Goal: Task Accomplishment & Management: Complete application form

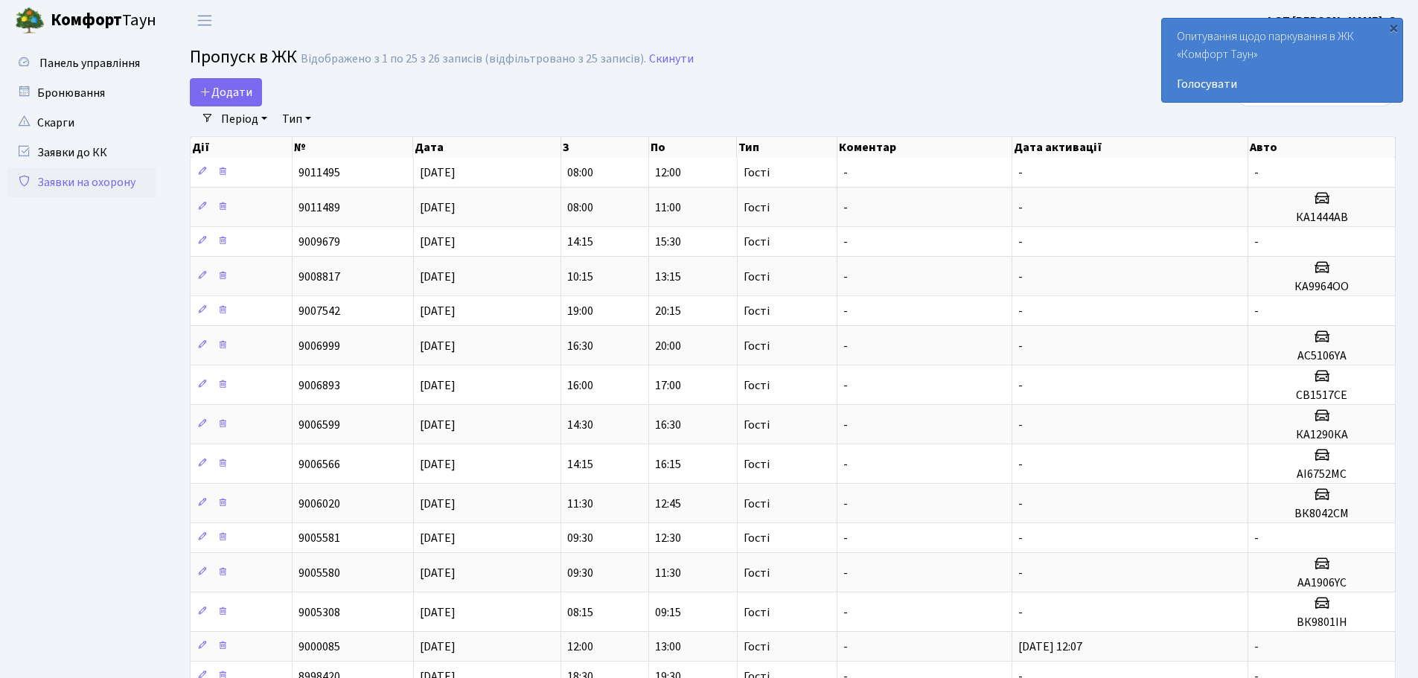
select select "25"
click at [241, 86] on span "Додати" at bounding box center [225, 92] width 53 height 16
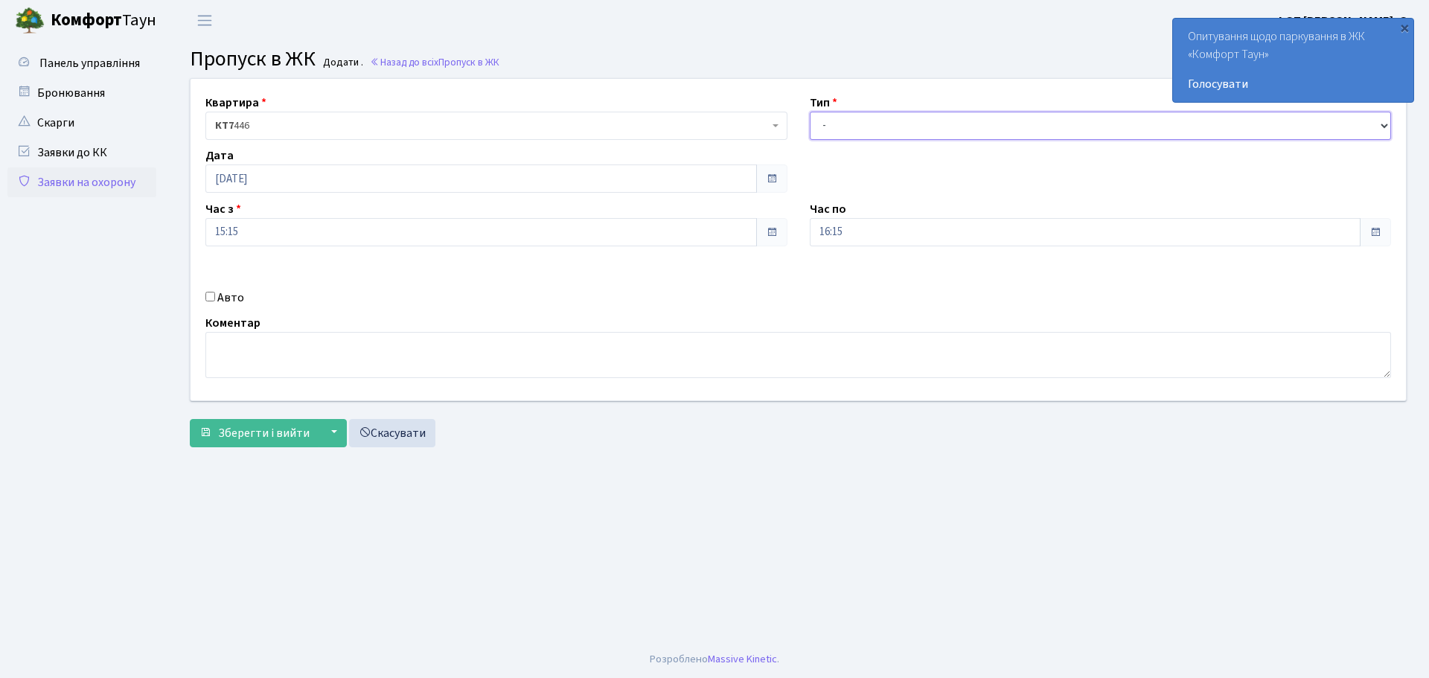
drag, startPoint x: 883, startPoint y: 120, endPoint x: 874, endPoint y: 136, distance: 18.7
click at [883, 120] on select "- Доставка Таксі Гості Сервіс" at bounding box center [1101, 126] width 582 height 28
select select "3"
click at [810, 112] on select "- Доставка Таксі Гості Сервіс" at bounding box center [1101, 126] width 582 height 28
click at [210, 297] on input "Авто" at bounding box center [210, 297] width 10 height 10
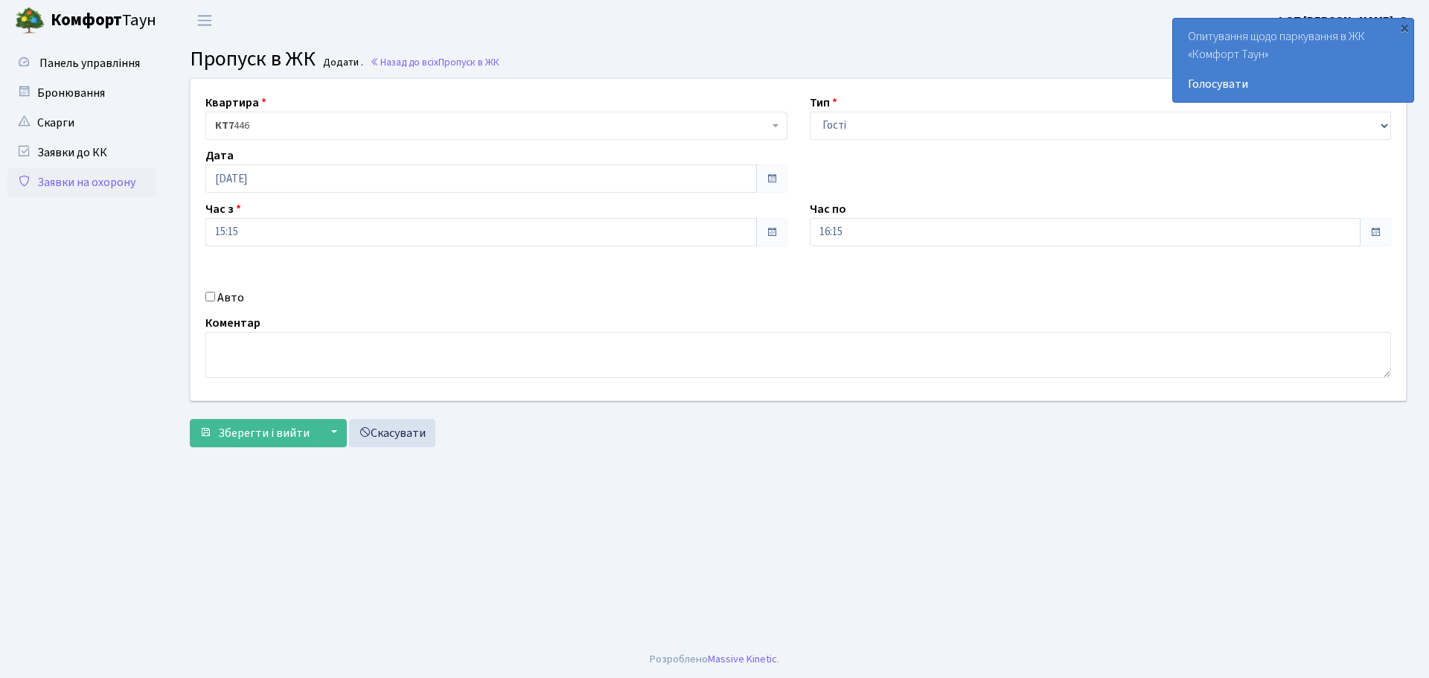
checkbox input "true"
click at [229, 422] on button "Зберегти і вийти" at bounding box center [255, 433] width 130 height 28
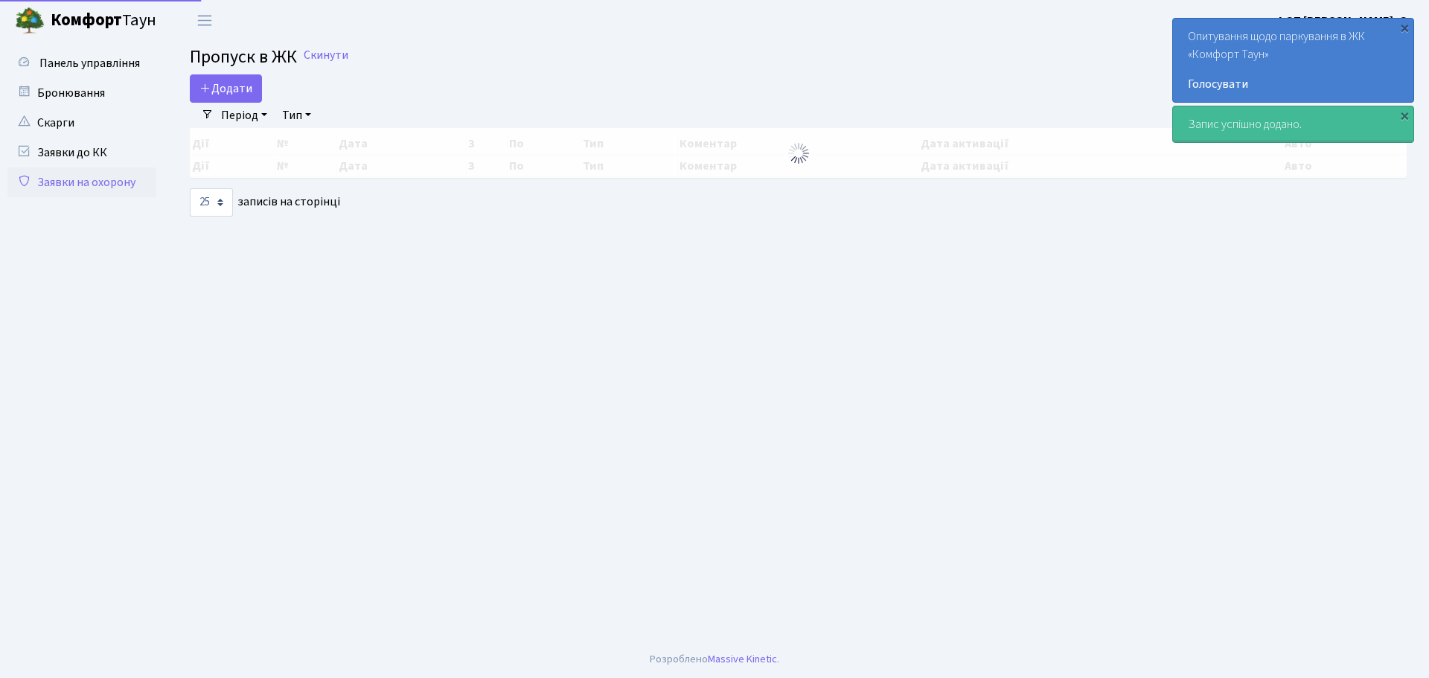
select select "25"
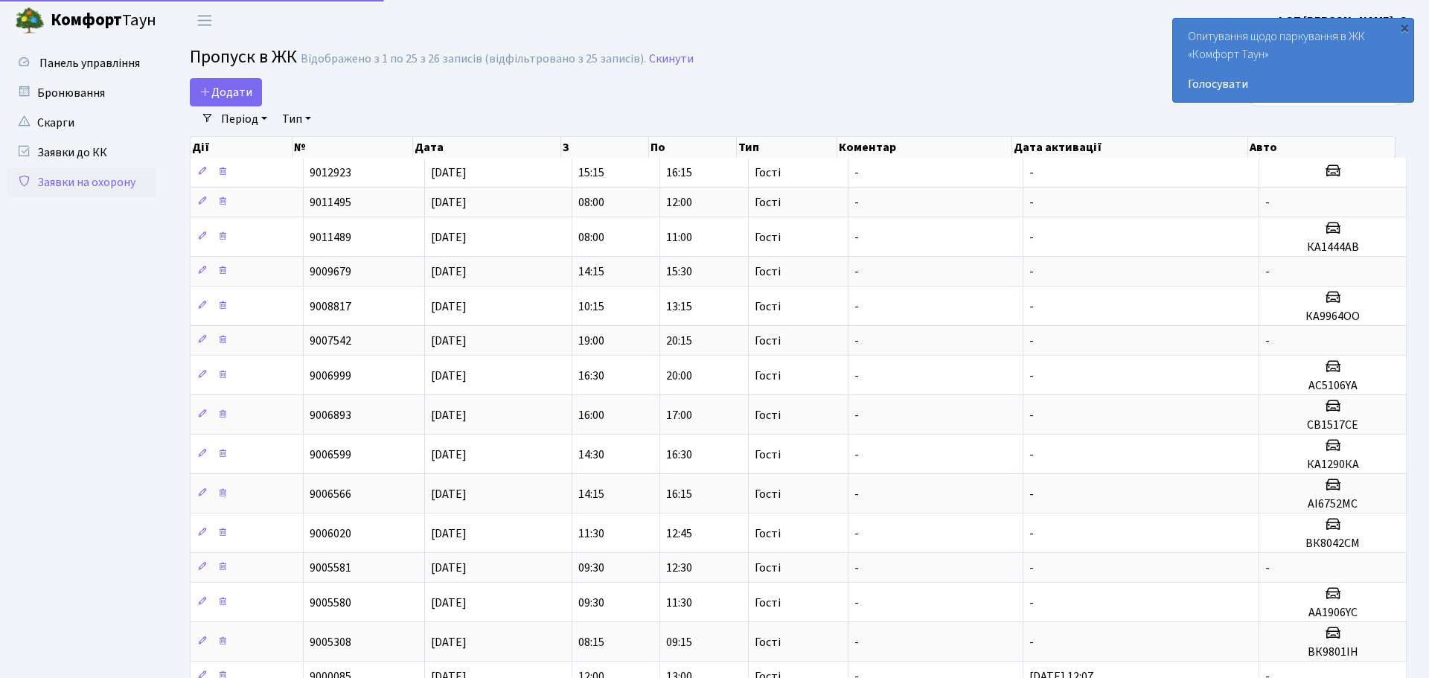
select select "25"
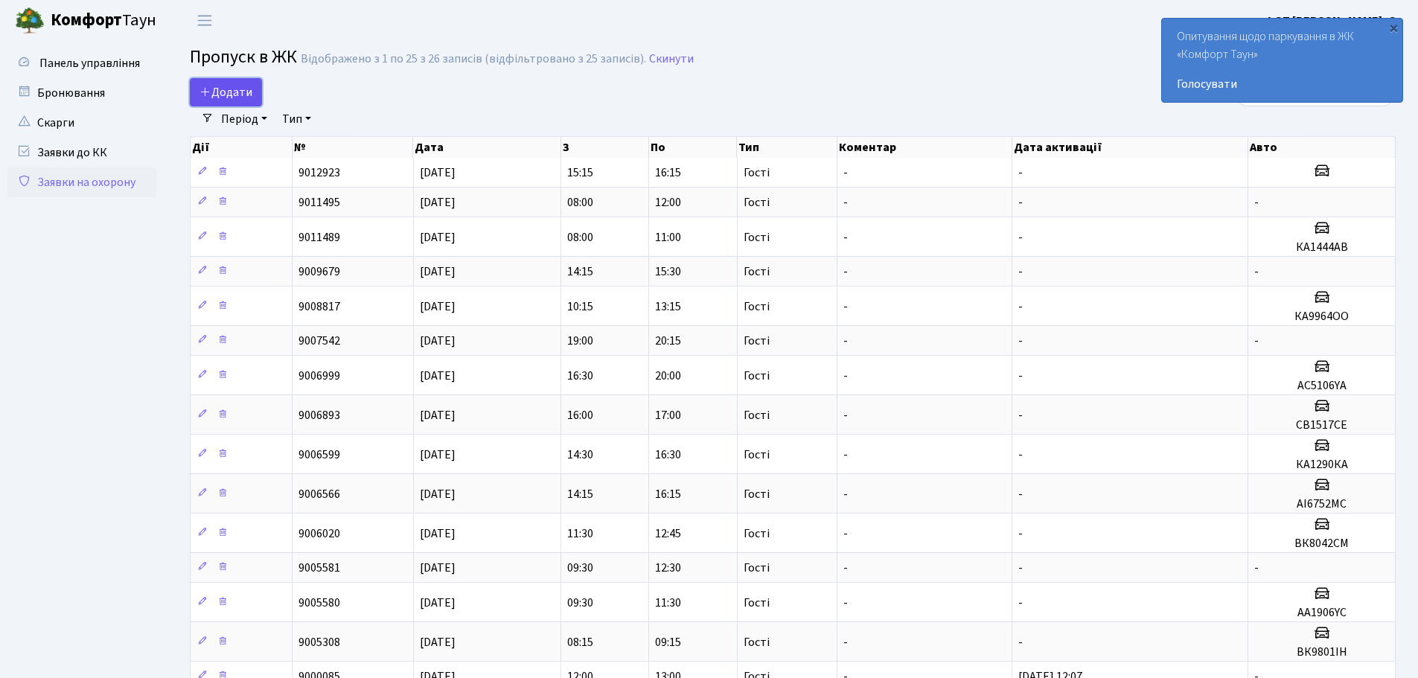
click at [236, 97] on span "Додати" at bounding box center [225, 92] width 53 height 16
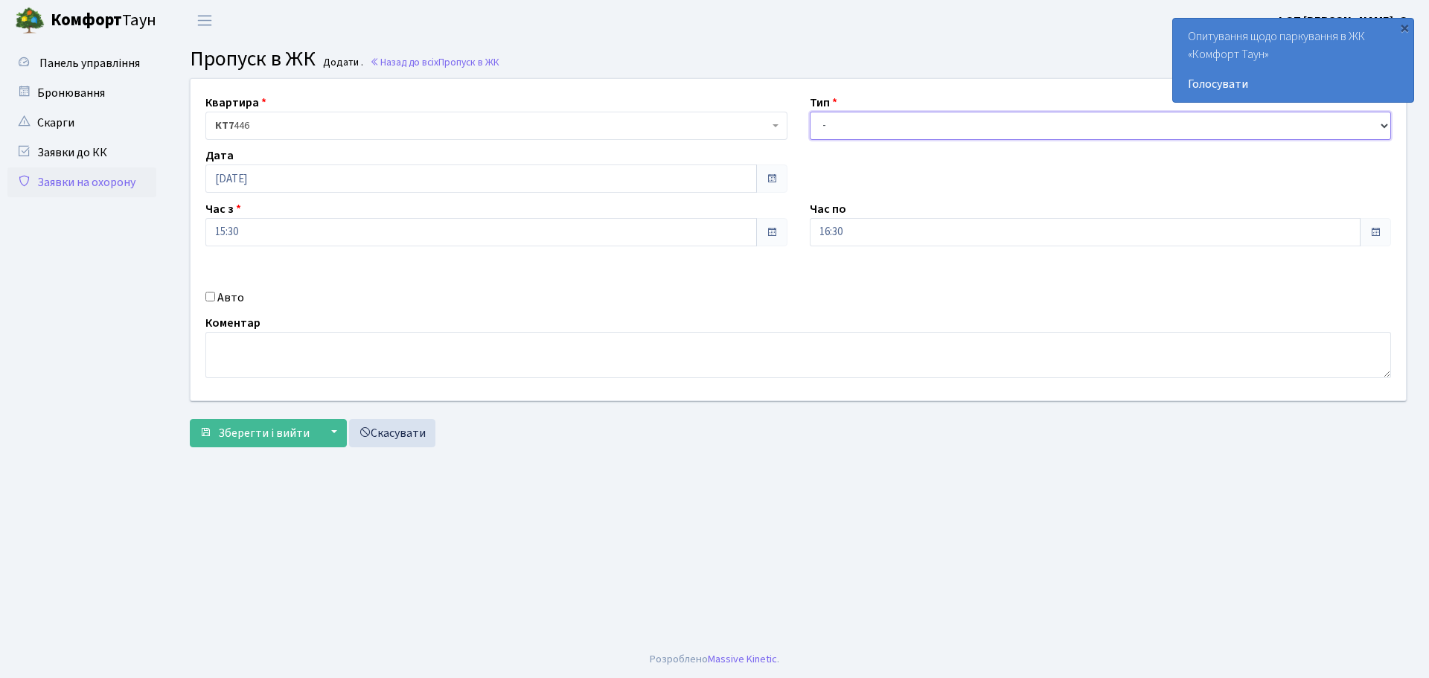
click at [823, 121] on select "- Доставка Таксі Гості Сервіс" at bounding box center [1101, 126] width 582 height 28
select select "3"
click at [810, 112] on select "- Доставка Таксі Гості Сервіс" at bounding box center [1101, 126] width 582 height 28
click at [210, 302] on div "Авто" at bounding box center [496, 298] width 604 height 18
click at [213, 299] on input "Авто" at bounding box center [210, 297] width 10 height 10
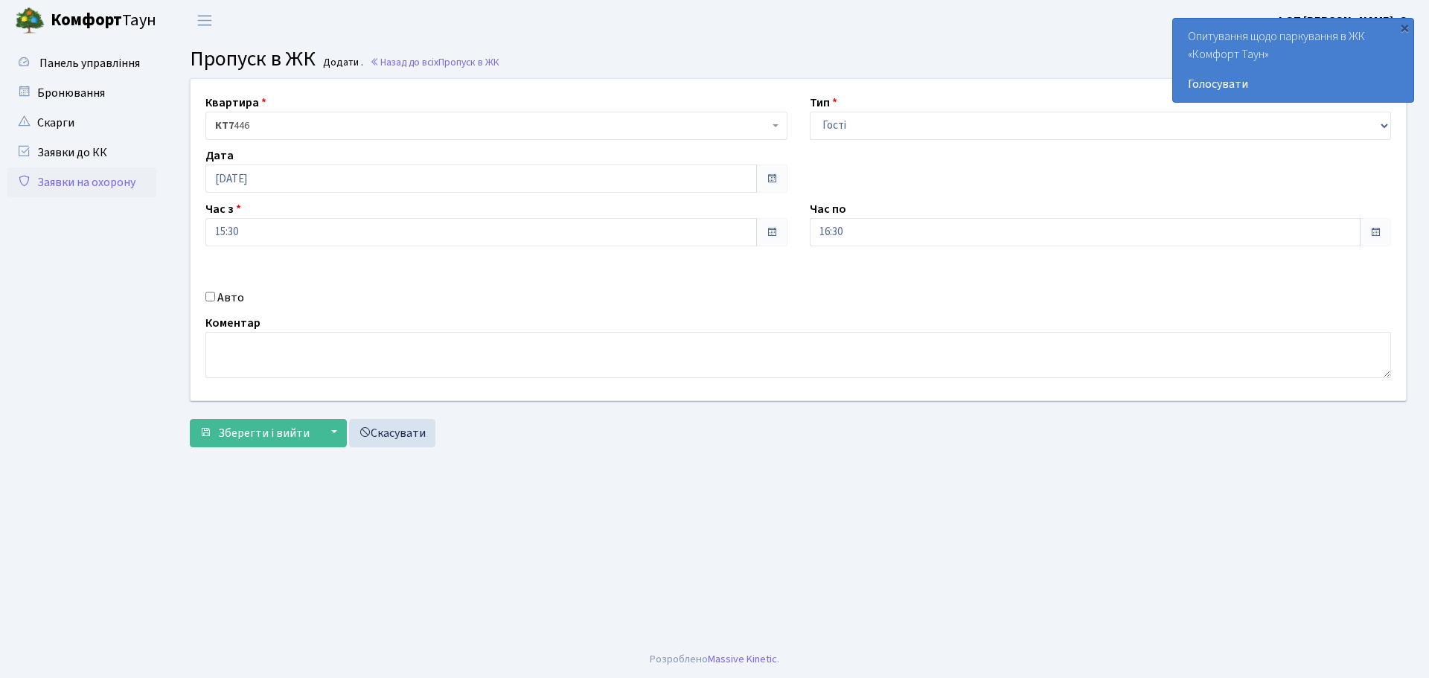
checkbox input "true"
paste input "АА6017YA"
type input "АА6017YA"
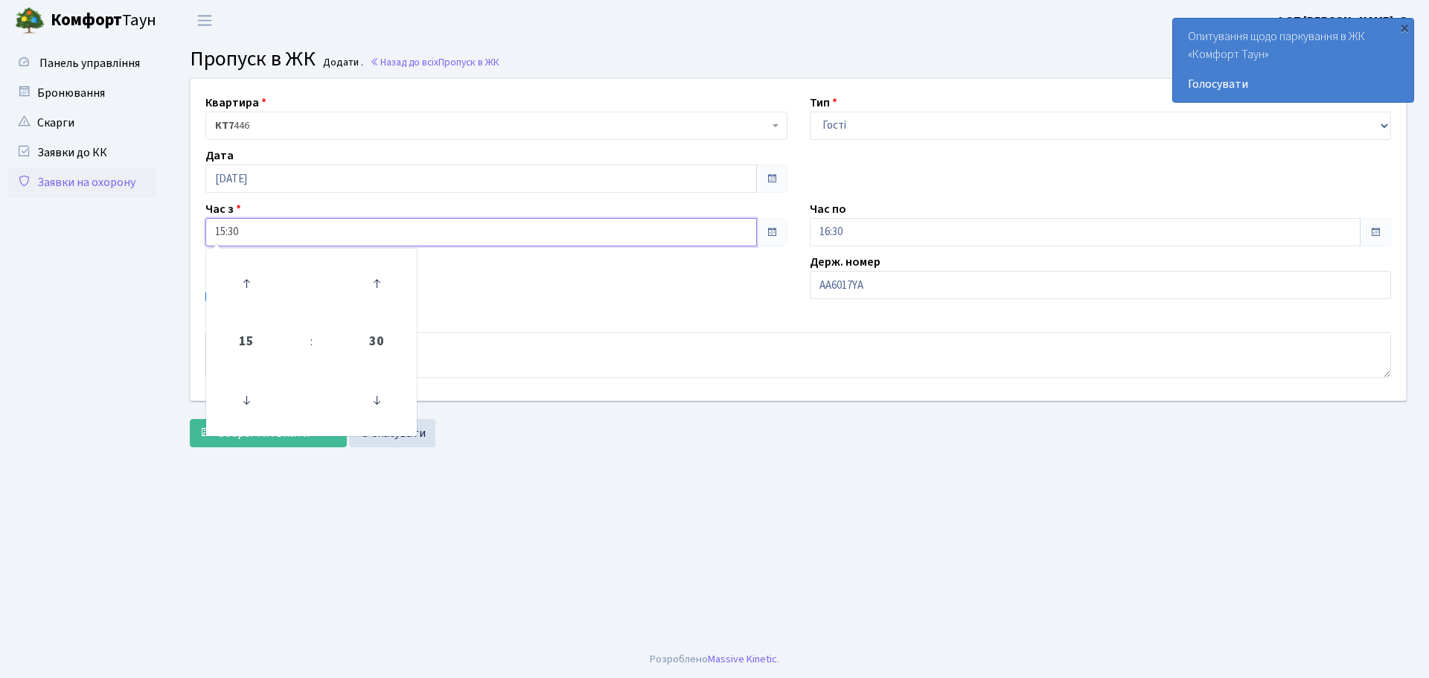
drag, startPoint x: 247, startPoint y: 233, endPoint x: 231, endPoint y: 234, distance: 16.4
click at [231, 234] on input "15:30" at bounding box center [481, 232] width 552 height 28
type input "15:00"
click at [565, 366] on textarea at bounding box center [798, 355] width 1186 height 46
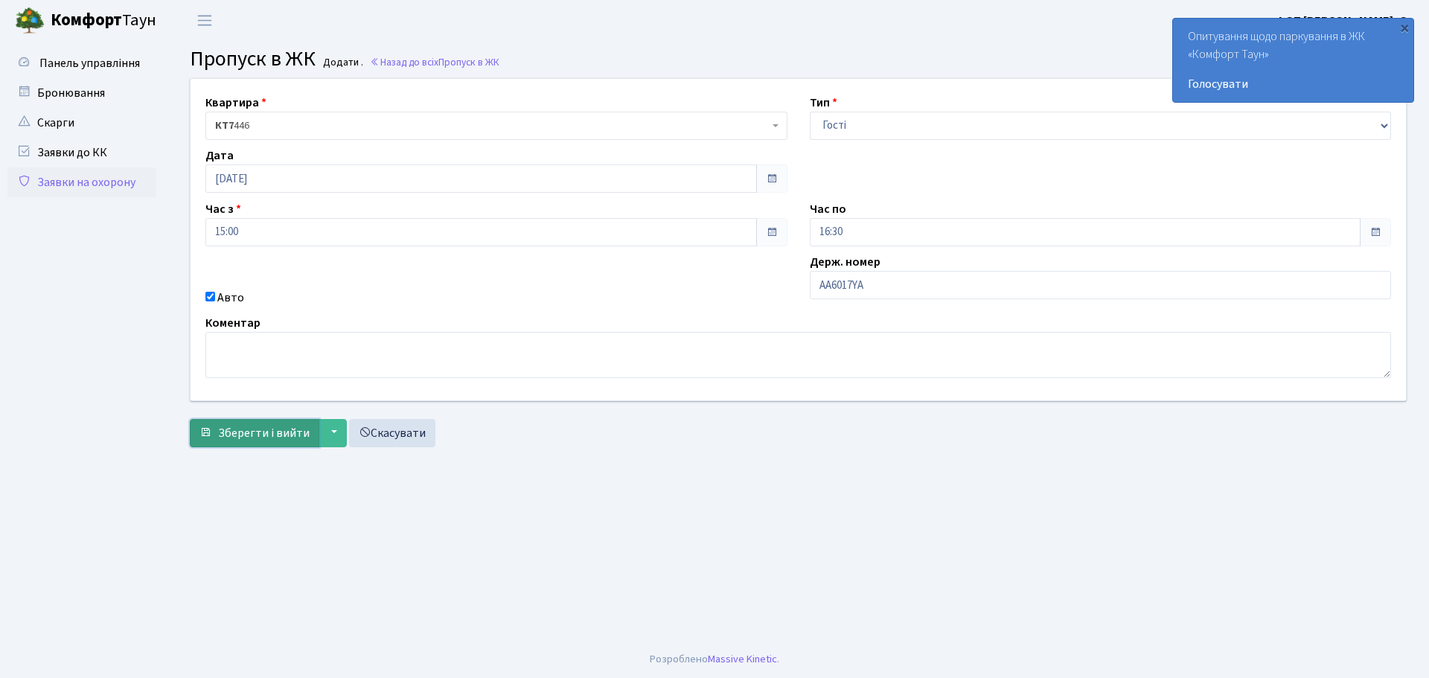
click at [287, 437] on span "Зберегти і вийти" at bounding box center [264, 433] width 92 height 16
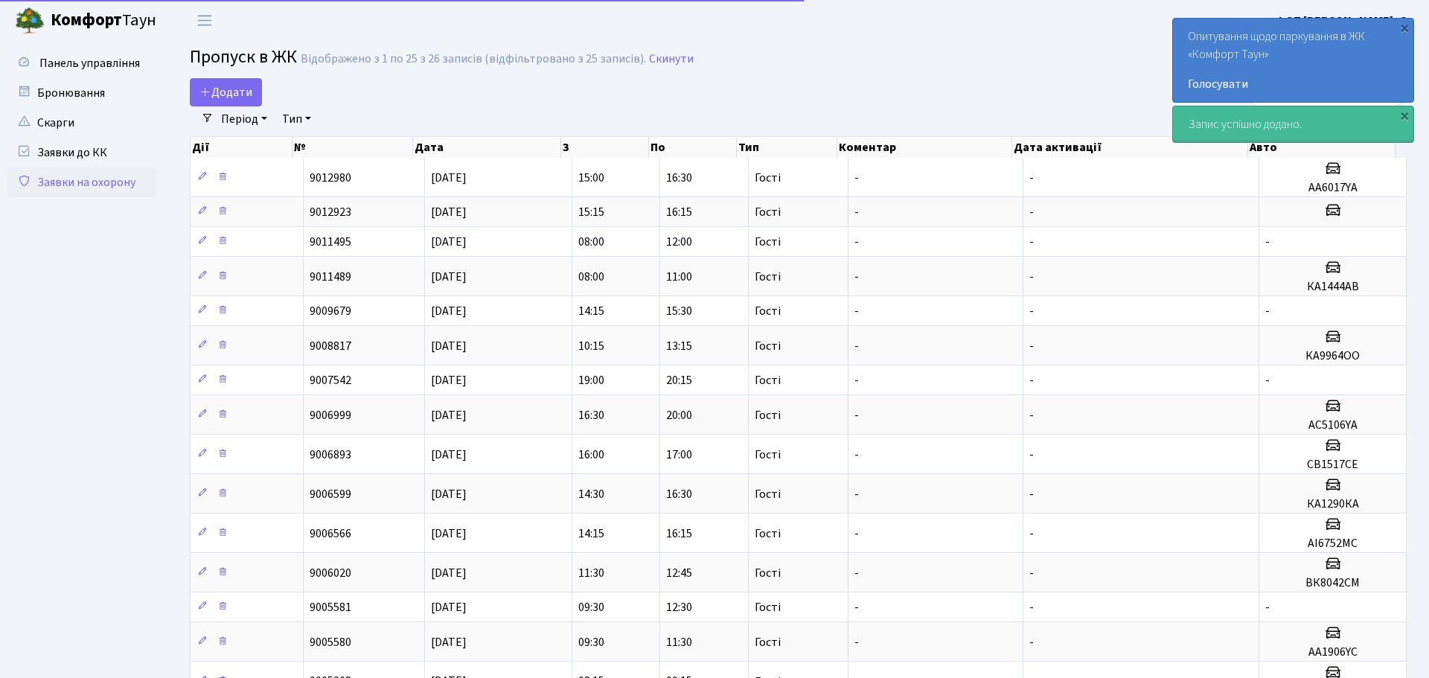
select select "25"
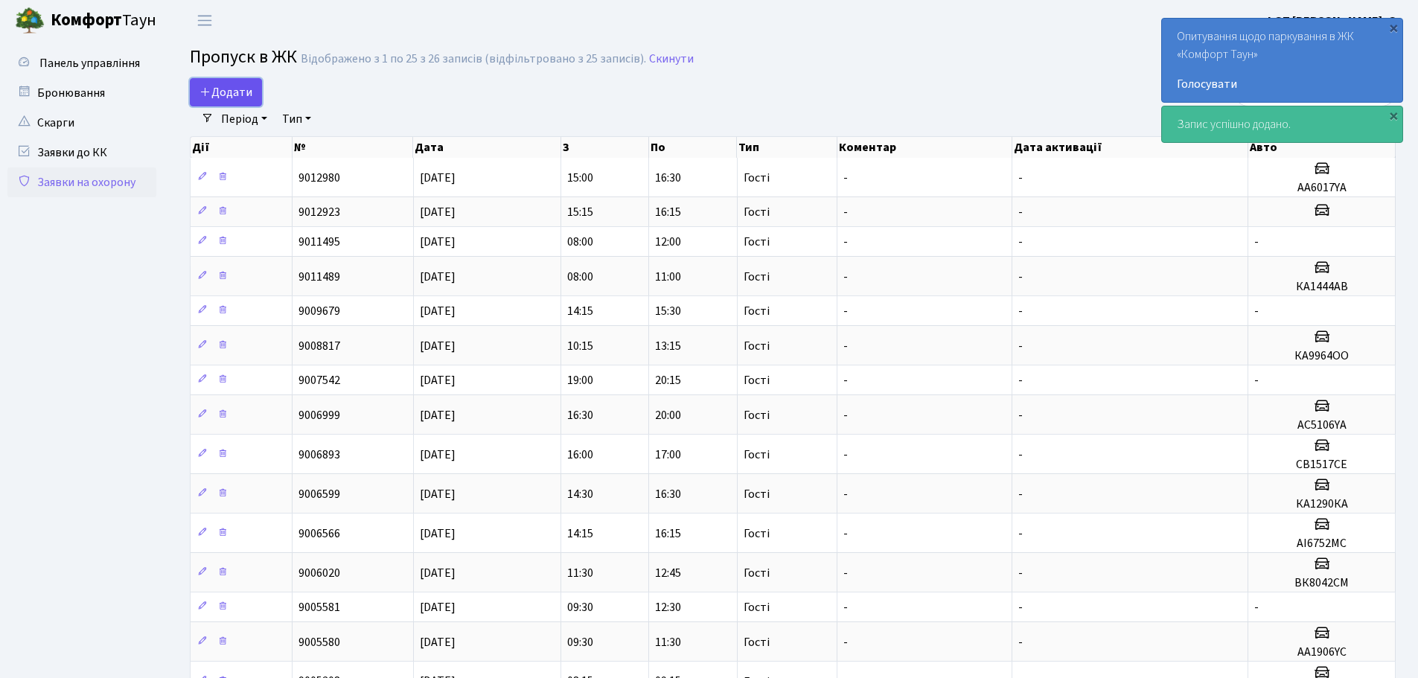
click at [258, 84] on link "Додати" at bounding box center [226, 92] width 72 height 28
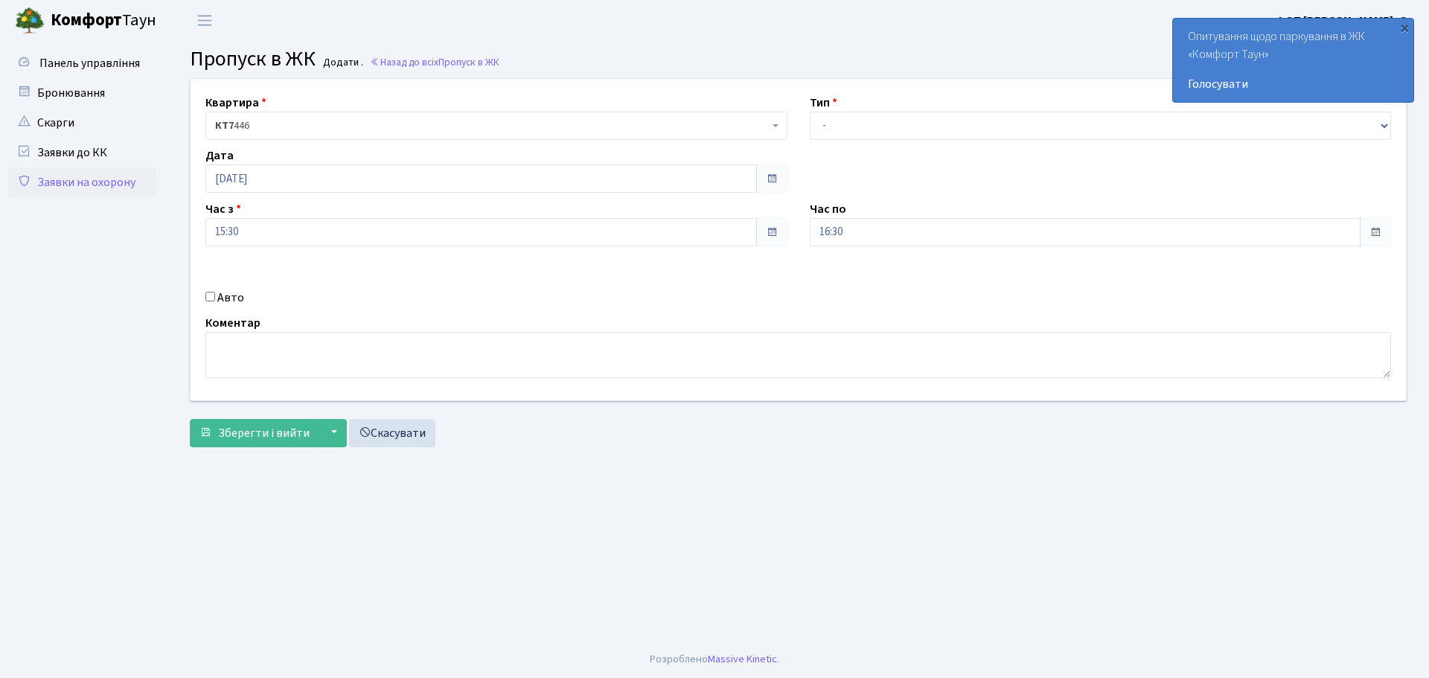
click at [877, 108] on div "Тип - Доставка Таксі Гості Сервіс" at bounding box center [1101, 117] width 604 height 46
drag, startPoint x: 876, startPoint y: 120, endPoint x: 875, endPoint y: 139, distance: 19.4
click at [876, 120] on select "- Доставка Таксі Гості Сервіс" at bounding box center [1101, 126] width 582 height 28
select select "3"
click at [810, 112] on select "- Доставка Таксі Гості Сервіс" at bounding box center [1101, 126] width 582 height 28
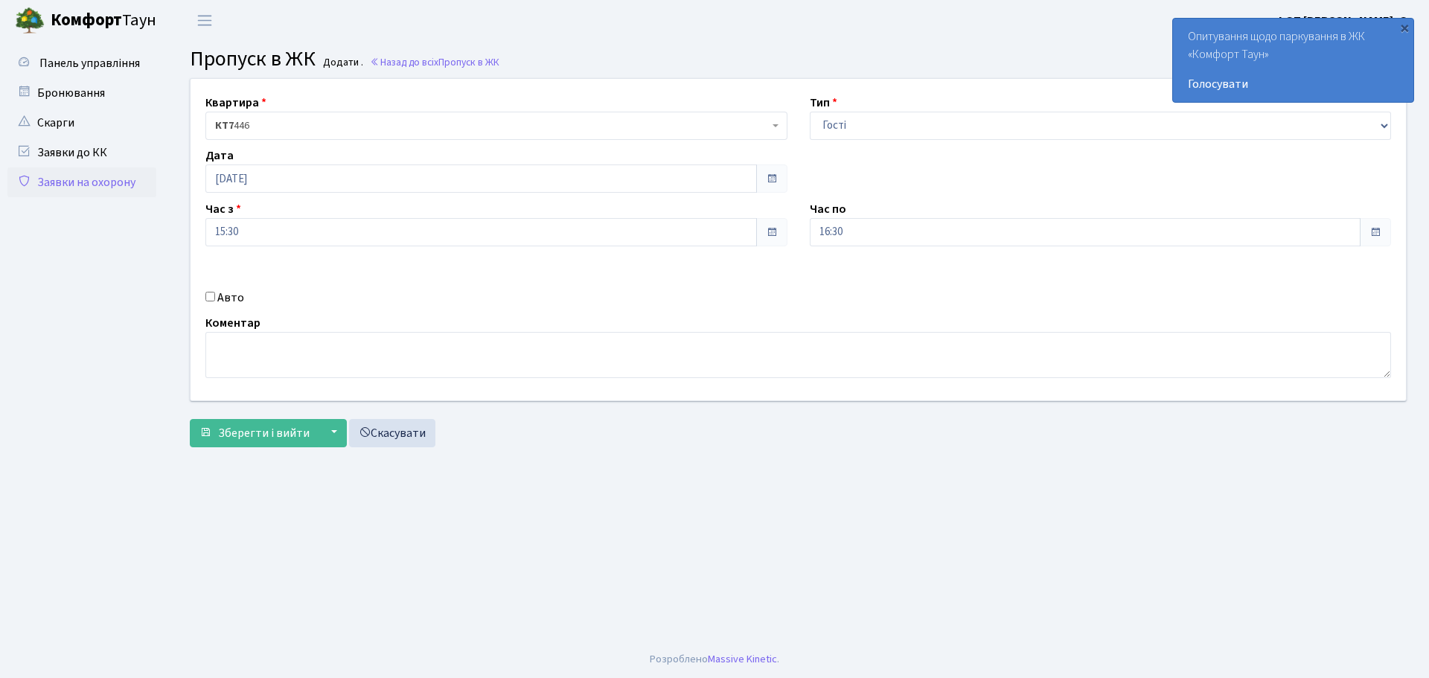
click at [211, 292] on input "Авто" at bounding box center [210, 297] width 10 height 10
checkbox input "true"
paste input "АА6017YA"
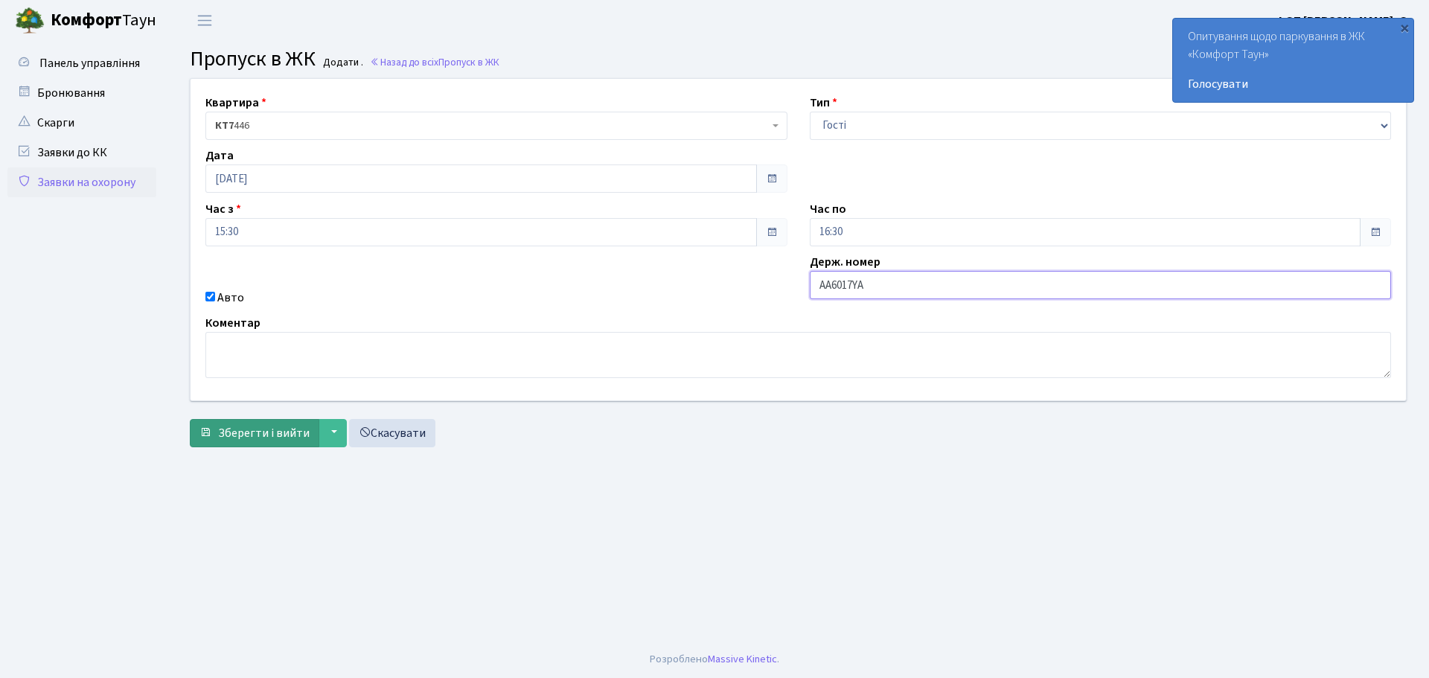
type input "АА6017YA"
click at [275, 430] on span "Зберегти і вийти" at bounding box center [264, 433] width 92 height 16
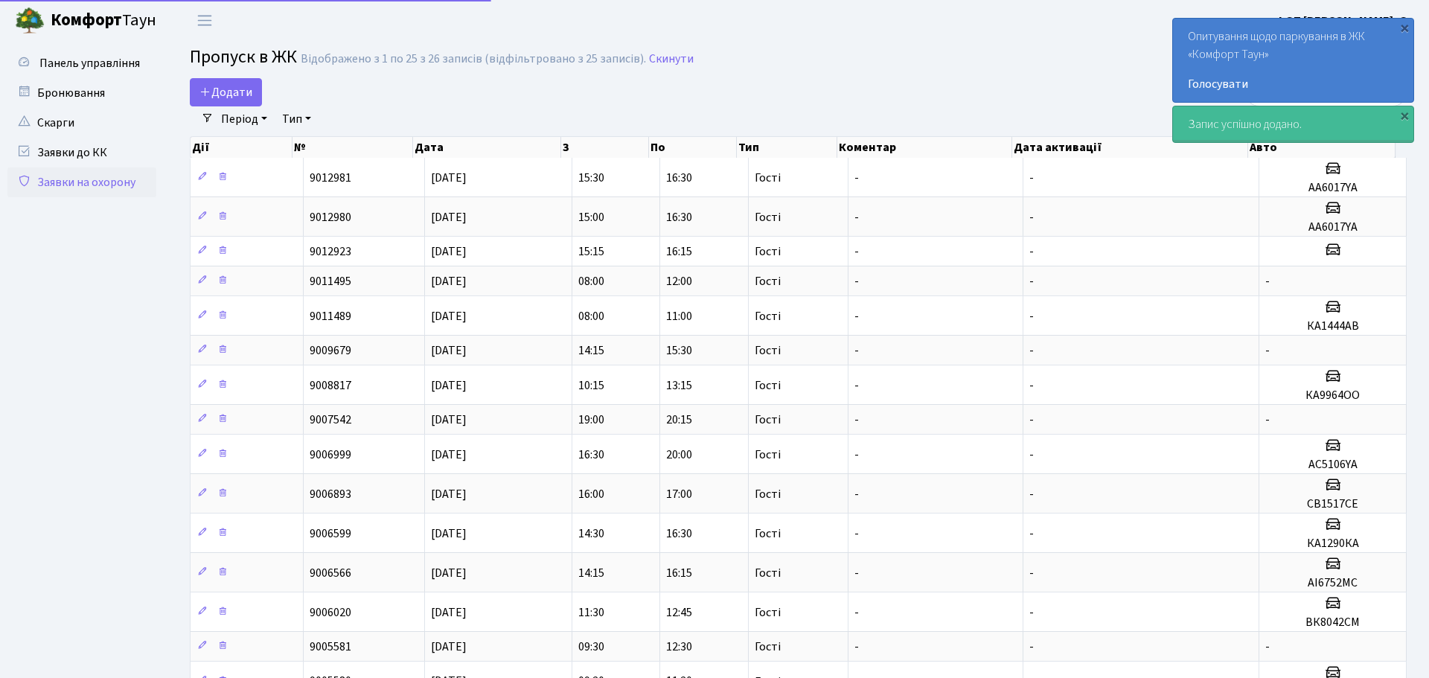
select select "25"
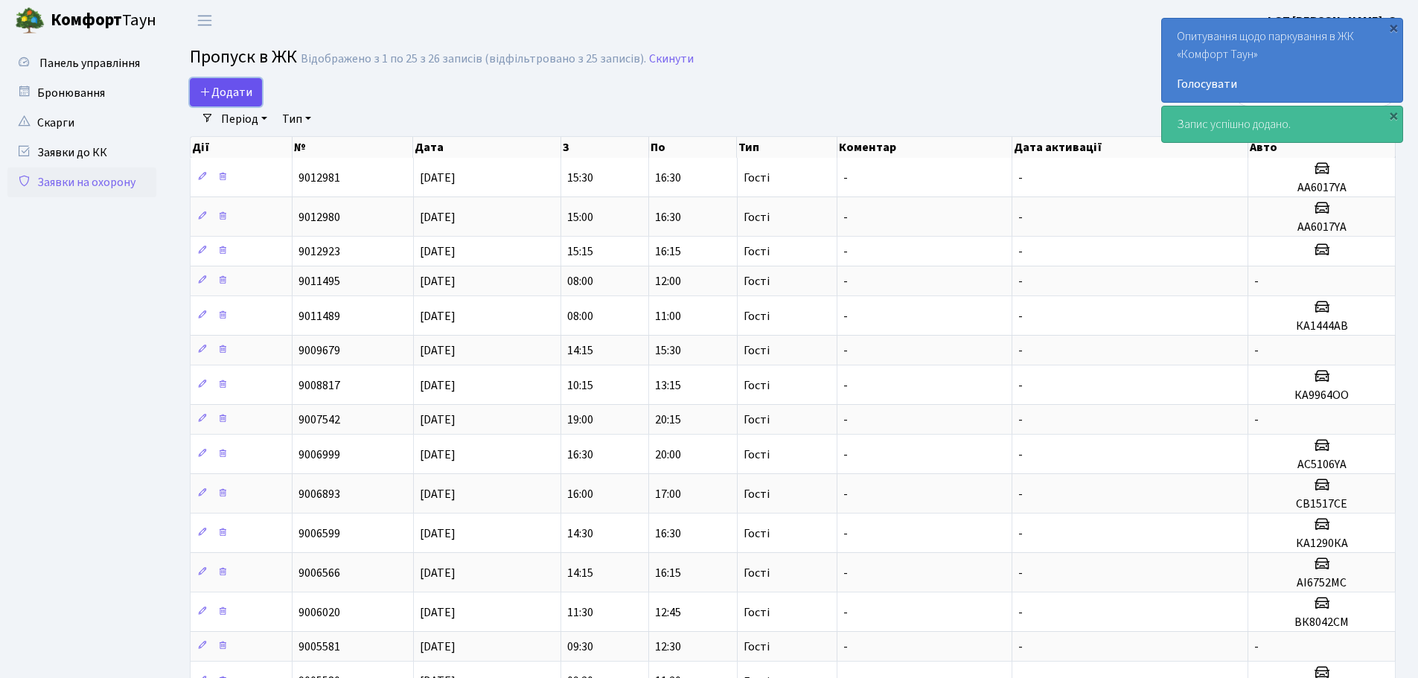
click at [247, 92] on span "Додати" at bounding box center [225, 92] width 53 height 16
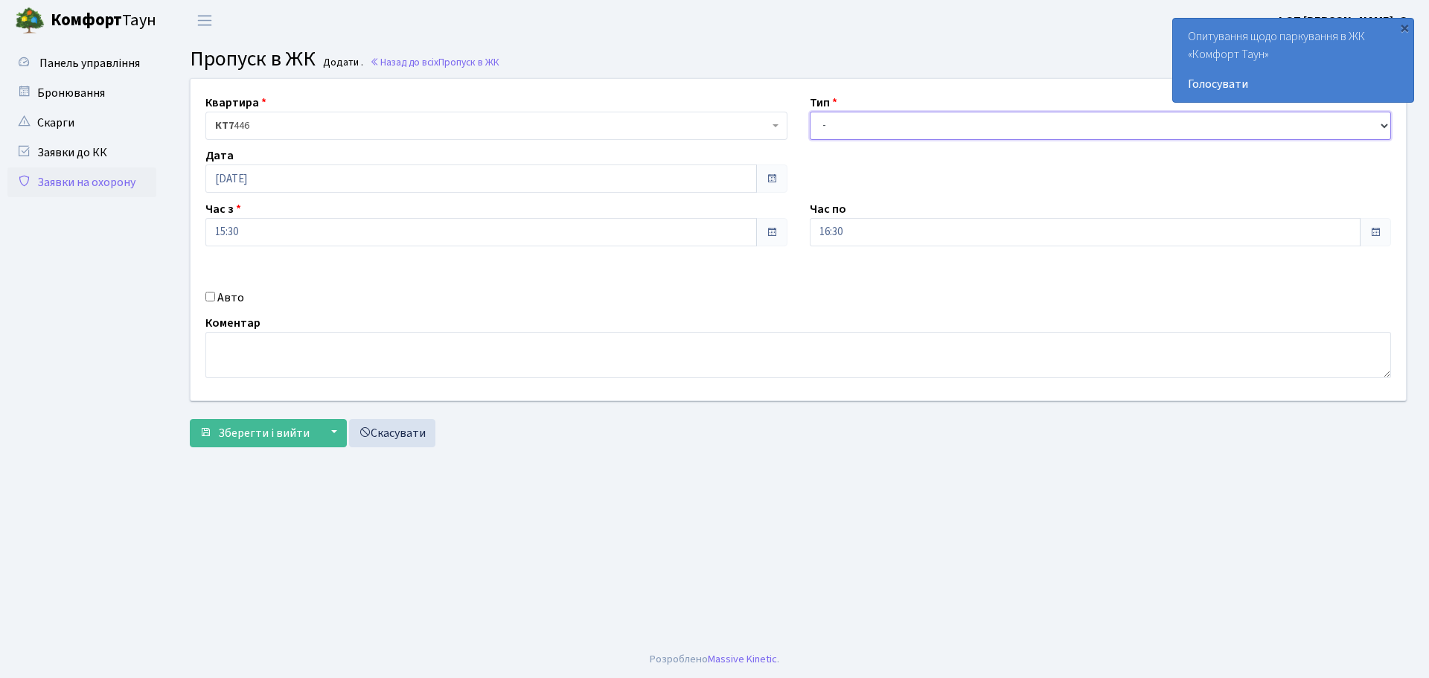
click at [879, 127] on select "- Доставка Таксі Гості Сервіс" at bounding box center [1101, 126] width 582 height 28
select select "3"
click at [810, 112] on select "- Доставка Таксі Гості Сервіс" at bounding box center [1101, 126] width 582 height 28
click at [878, 234] on input "16:30" at bounding box center [1086, 232] width 552 height 28
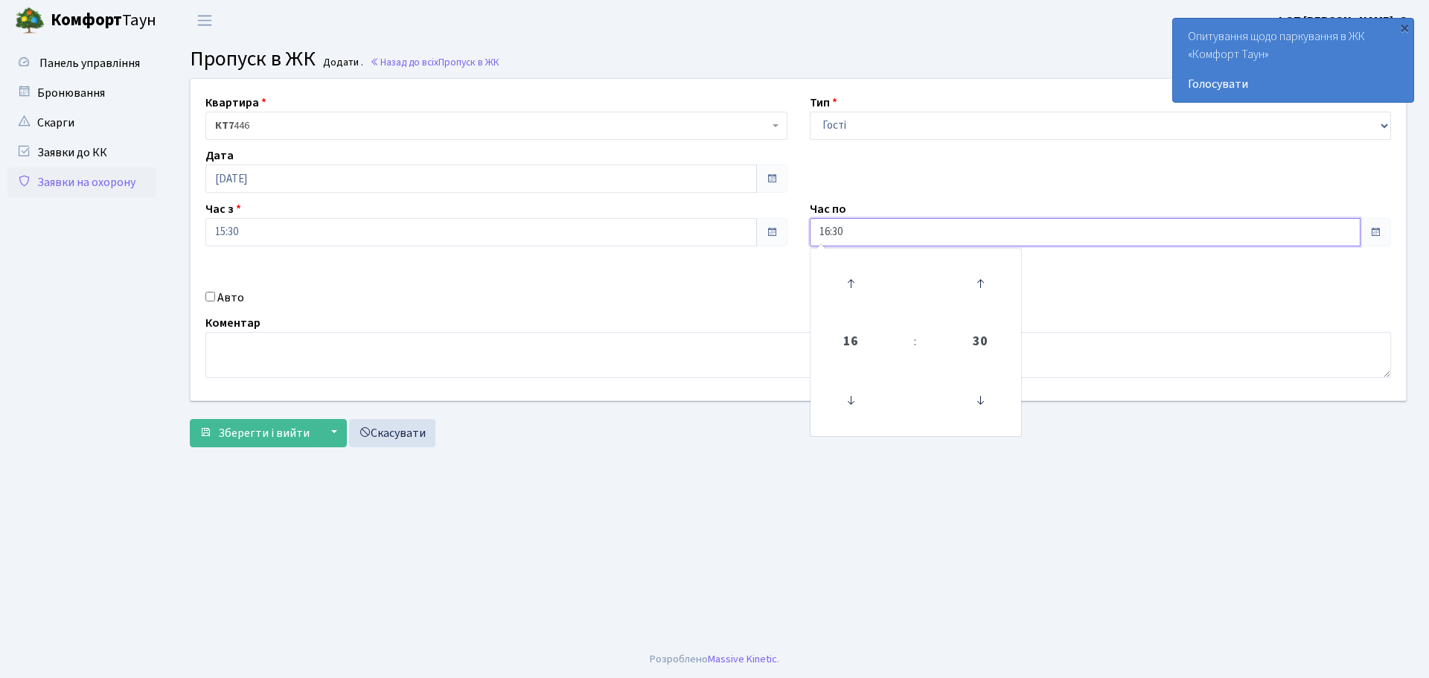
click at [878, 234] on input "16:30" at bounding box center [1086, 232] width 552 height 28
type input "20:00"
click at [209, 296] on input "Авто" at bounding box center [210, 297] width 10 height 10
checkbox input "true"
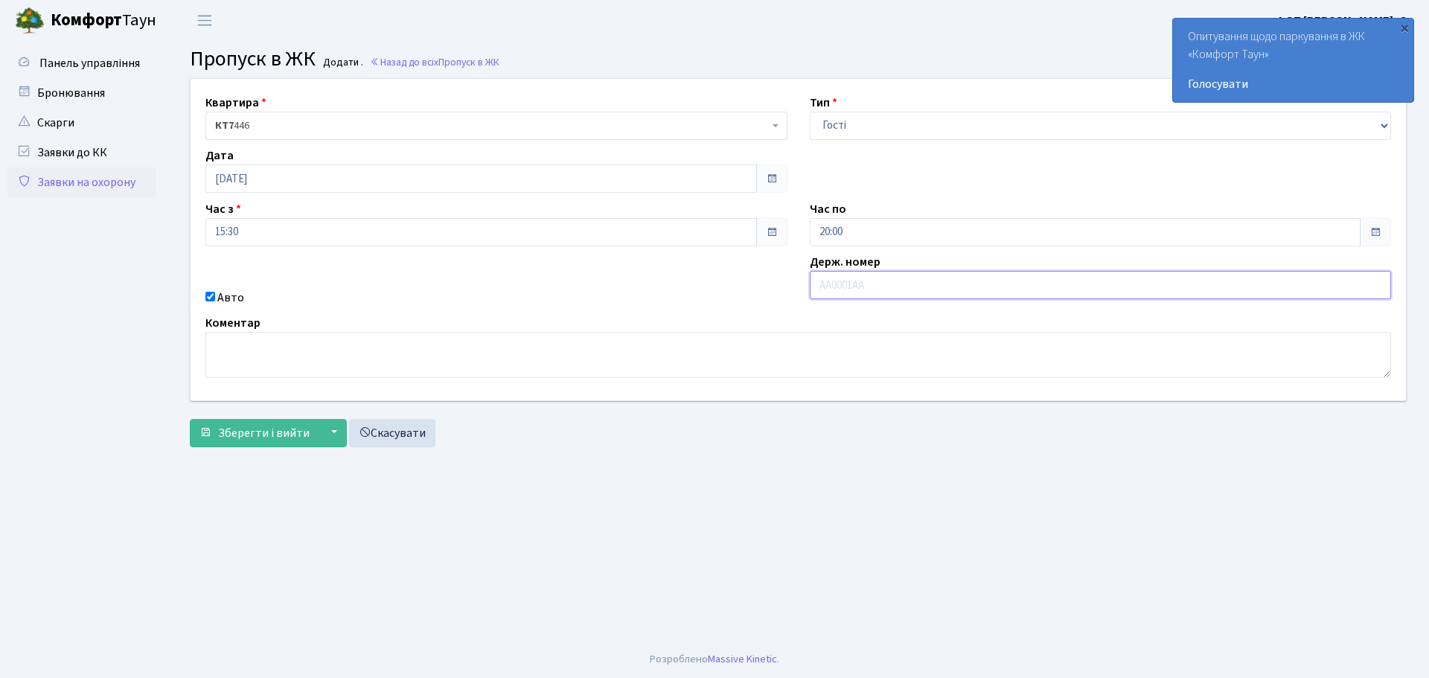
paste input "АА6017YA"
type input "АА6017YA"
click at [243, 441] on button "Зберегти і вийти" at bounding box center [255, 433] width 130 height 28
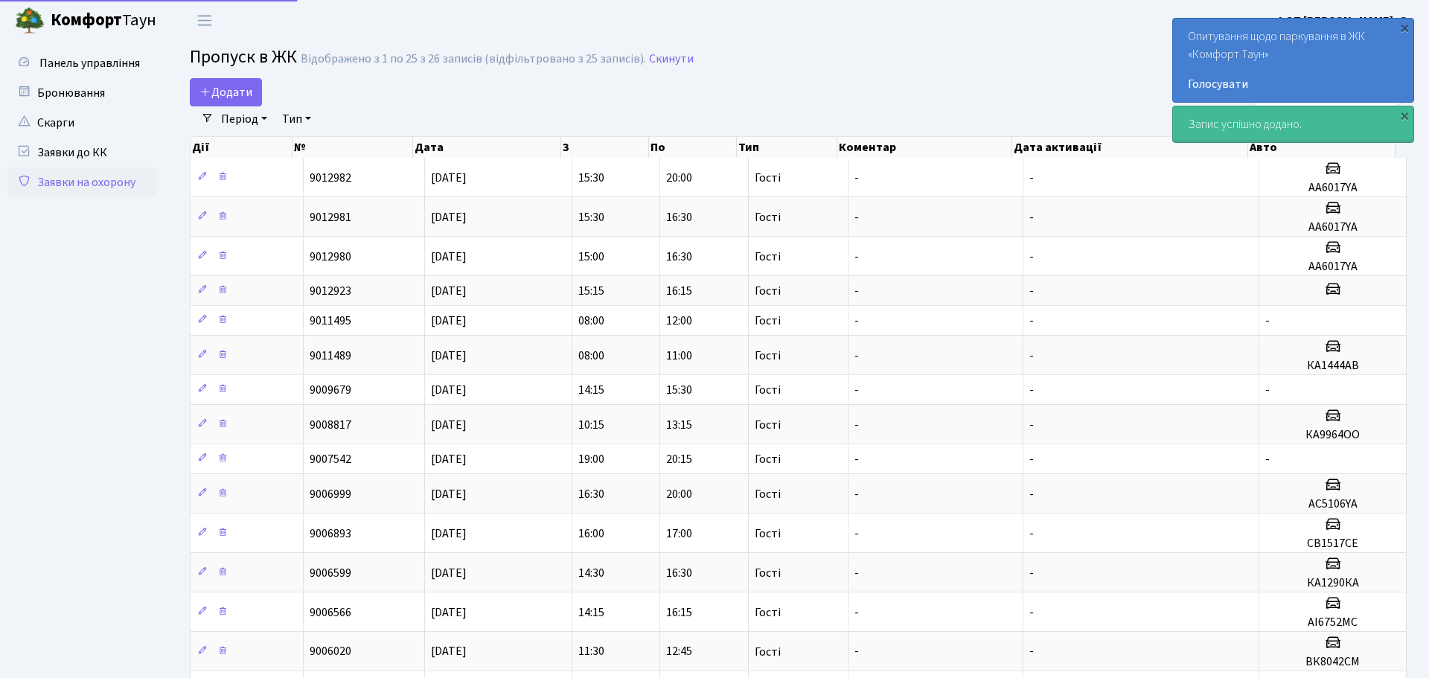
select select "25"
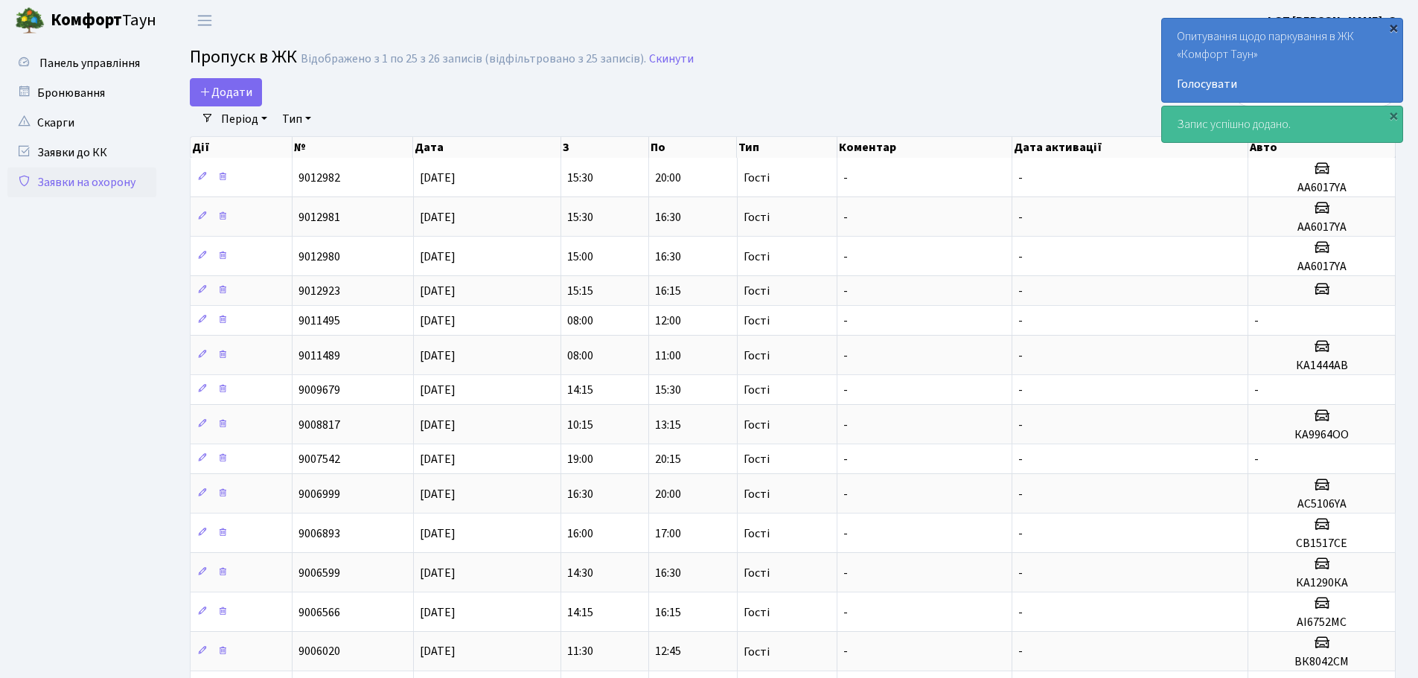
click at [1391, 28] on div "×" at bounding box center [1393, 27] width 15 height 15
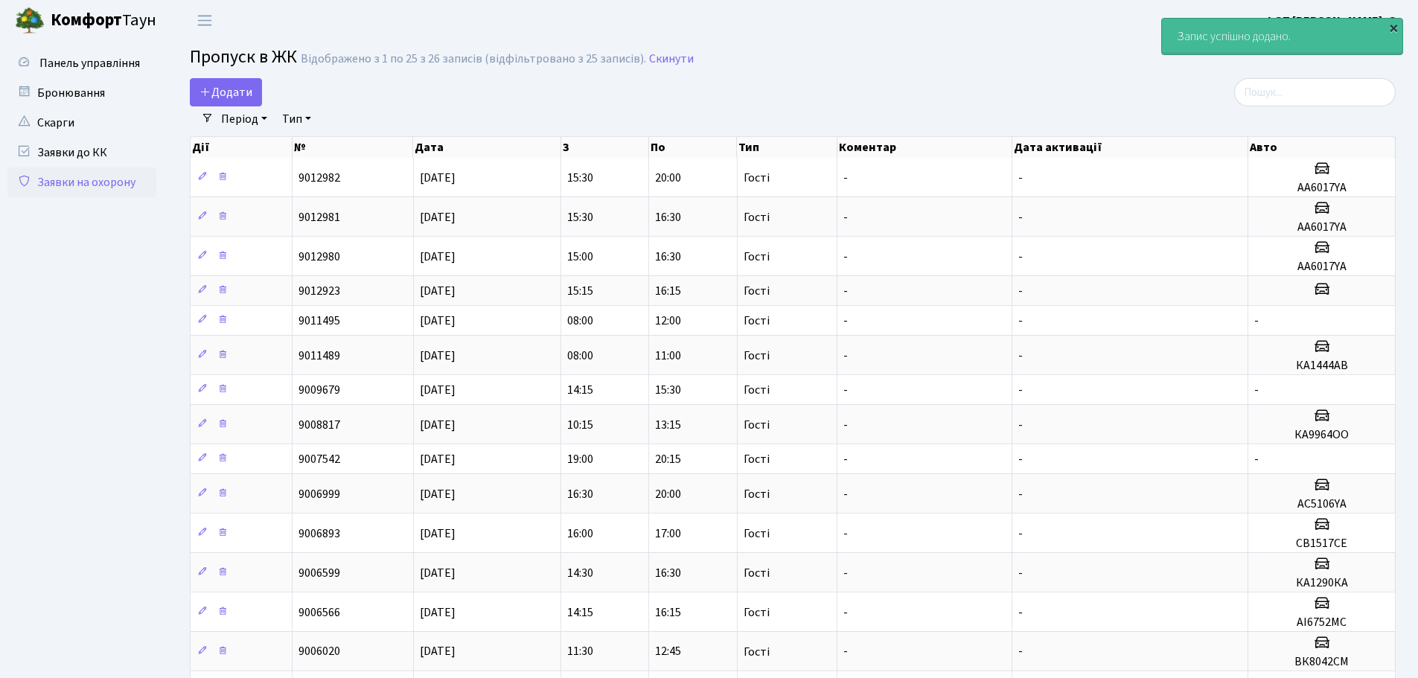
click at [1392, 25] on div "×" at bounding box center [1393, 27] width 15 height 15
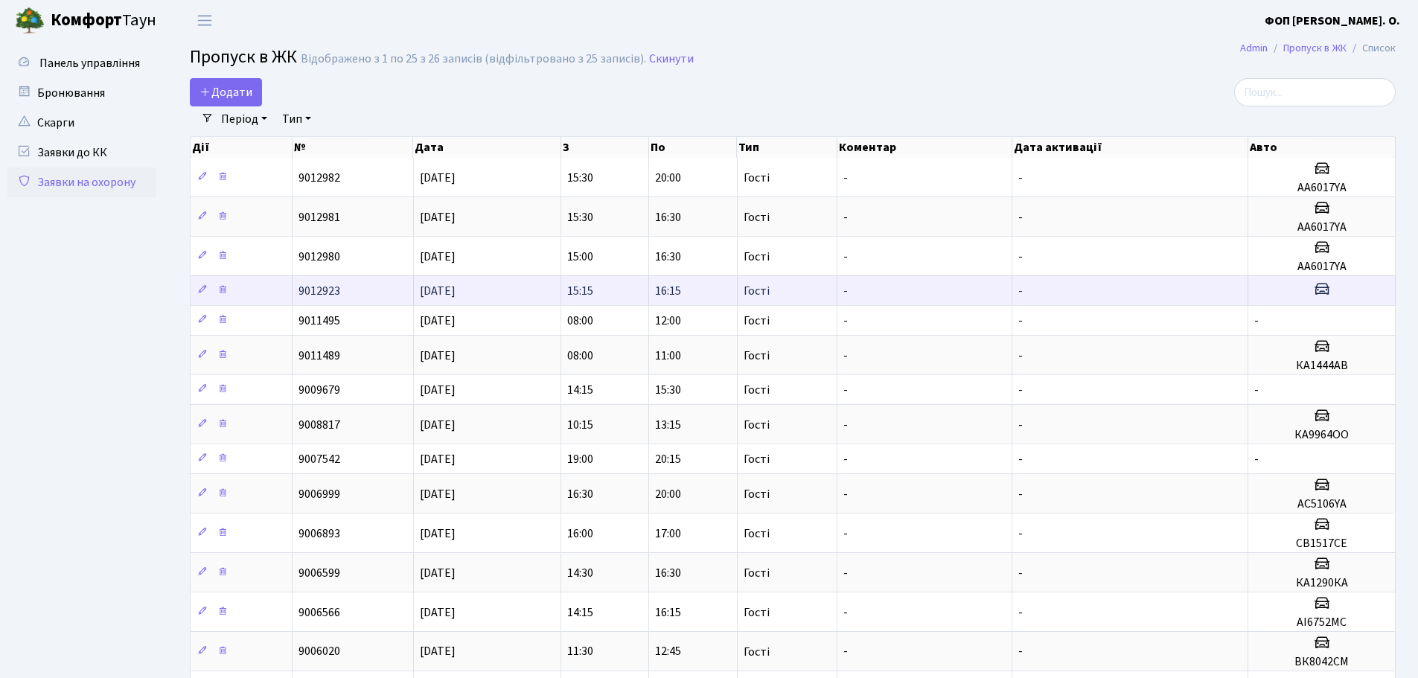
click at [1339, 283] on h3 at bounding box center [1321, 291] width 135 height 22
